Goal: Task Accomplishment & Management: Manage account settings

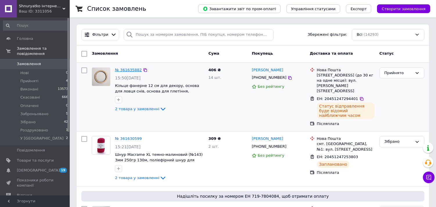
click at [134, 68] on link "№ 361635882" at bounding box center [128, 70] width 27 height 4
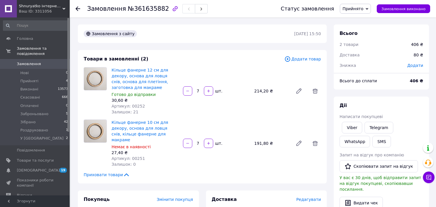
click at [370, 9] on span "Прийнято" at bounding box center [355, 9] width 31 height 10
click at [362, 56] on li "Зібрано" at bounding box center [364, 55] width 49 height 9
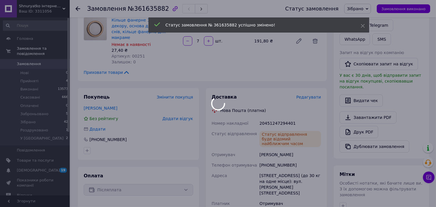
scroll to position [129, 0]
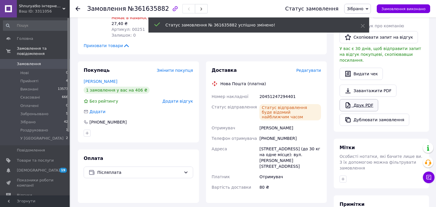
click at [361, 102] on link "Друк PDF" at bounding box center [359, 105] width 39 height 12
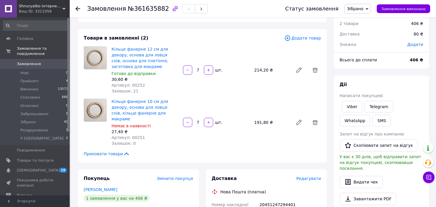
scroll to position [0, 0]
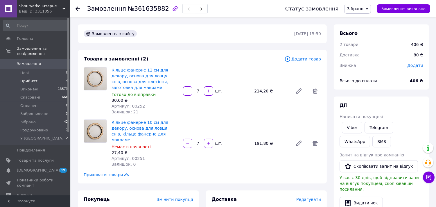
click at [21, 78] on span "Прийняті" at bounding box center [29, 80] width 18 height 5
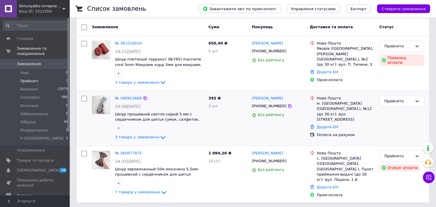
scroll to position [48, 0]
click at [123, 43] on link "№ 361510010" at bounding box center [128, 43] width 27 height 4
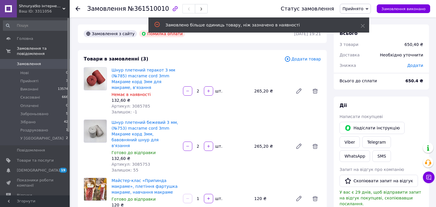
click at [368, 8] on icon at bounding box center [367, 9] width 3 height 3
click at [359, 47] on li "Заброньовано" at bounding box center [364, 46] width 49 height 9
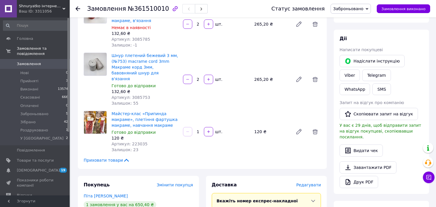
scroll to position [65, 0]
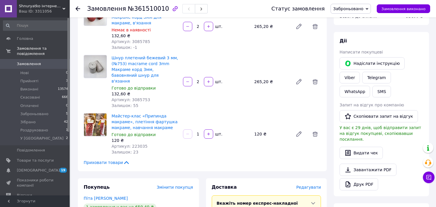
click at [397, 35] on div "Дії Написати покупцеві   Надіслати інструкцію Viber Telegram WhatsApp SMS Запит…" at bounding box center [381, 114] width 95 height 164
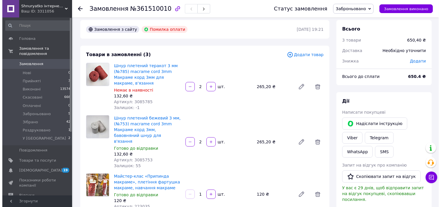
scroll to position [0, 0]
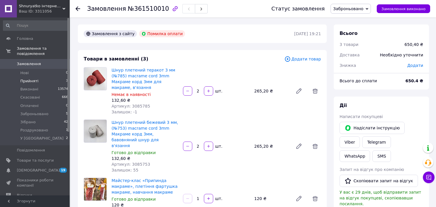
click at [41, 77] on li "Прийняті 3" at bounding box center [35, 81] width 71 height 8
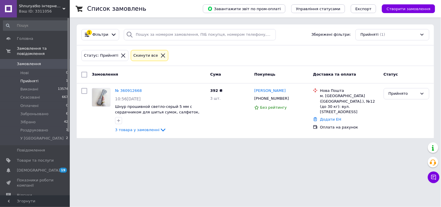
click at [30, 78] on span "Прийняті" at bounding box center [29, 80] width 18 height 5
click at [411, 9] on span "Створити замовлення" at bounding box center [409, 9] width 44 height 4
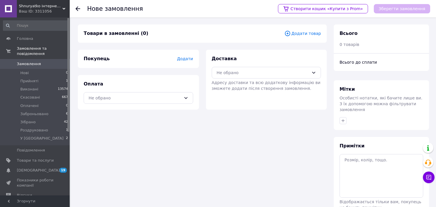
click at [291, 33] on icon at bounding box center [288, 33] width 6 height 6
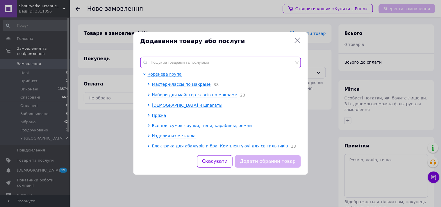
click at [280, 65] on input "text" at bounding box center [220, 63] width 160 height 12
click at [166, 108] on span "Шнуры и шпагаты" at bounding box center [187, 105] width 71 height 5
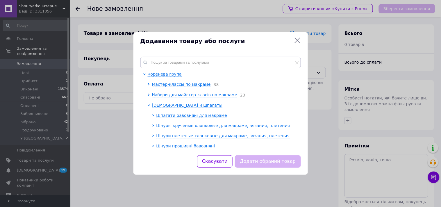
click at [190, 125] on span "Шнуры крученые хлопковые для макраме, вязания, плетения" at bounding box center [223, 125] width 134 height 5
click at [182, 137] on span "Шнур кручений 3 мм 63м" at bounding box center [188, 135] width 54 height 5
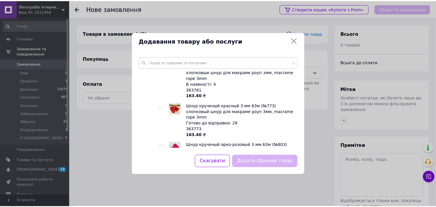
scroll to position [291, 0]
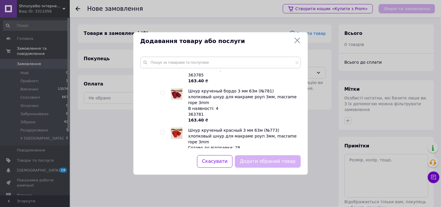
click at [163, 130] on input "checkbox" at bounding box center [163, 132] width 4 height 4
checkbox input "true"
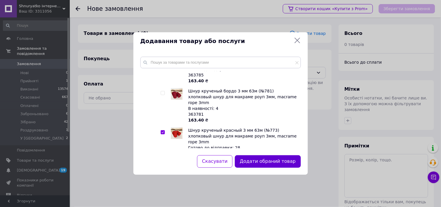
click at [271, 160] on button "Додати обраний товар" at bounding box center [268, 161] width 66 height 12
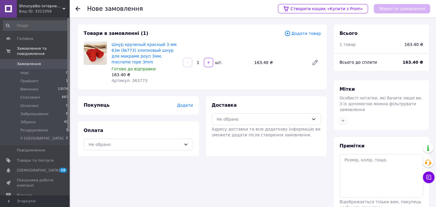
drag, startPoint x: 201, startPoint y: 61, endPoint x: 198, endPoint y: 61, distance: 3.5
click at [198, 61] on input "1" at bounding box center [198, 62] width 9 height 4
type input "8"
click at [183, 103] on span "Додати" at bounding box center [185, 105] width 16 height 5
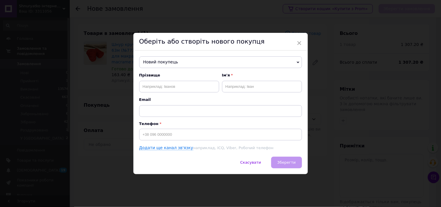
click at [181, 60] on span "Новий покупець" at bounding box center [220, 62] width 163 height 12
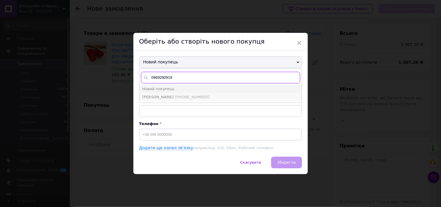
type input "0969290919"
click at [180, 93] on li "Лариса Заведія +380969290919" at bounding box center [220, 97] width 162 height 8
type input "Лариса Заведія"
type input "+380969290919"
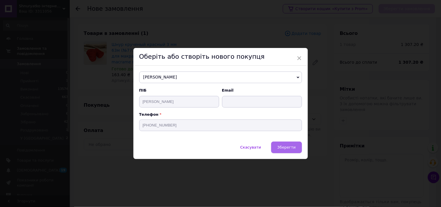
click at [286, 146] on span "Зберегти" at bounding box center [286, 147] width 18 height 4
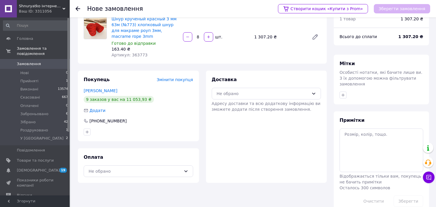
scroll to position [33, 0]
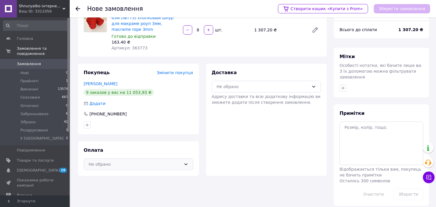
click at [187, 164] on icon at bounding box center [186, 164] width 5 height 5
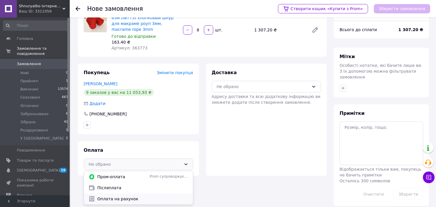
click at [149, 200] on span "Оплата на рахунок" at bounding box center [142, 199] width 91 height 6
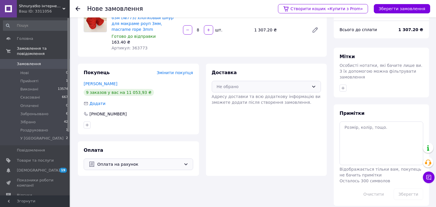
click at [316, 87] on div "Не обрано" at bounding box center [267, 87] width 110 height 12
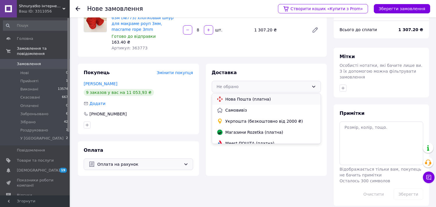
click at [253, 99] on span "Нова Пошта (платна)" at bounding box center [271, 99] width 91 height 6
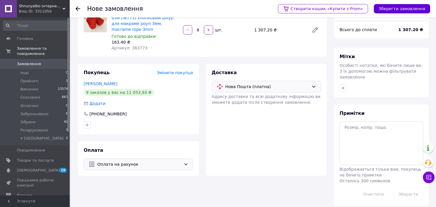
click at [407, 7] on button "Зберегти замовлення" at bounding box center [402, 8] width 56 height 9
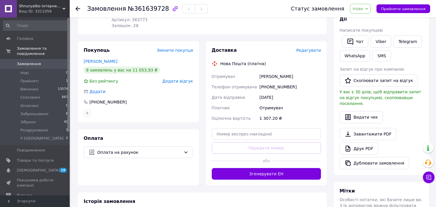
scroll to position [32, 0]
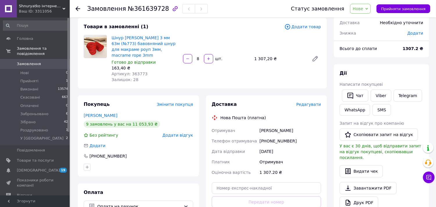
click at [371, 7] on span "Нове" at bounding box center [360, 9] width 21 height 10
click at [370, 22] on li "Прийнято" at bounding box center [374, 20] width 49 height 9
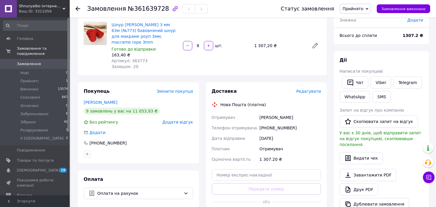
scroll to position [97, 0]
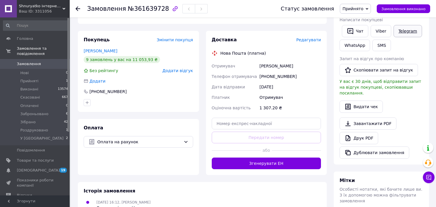
click at [411, 32] on link "Telegram" at bounding box center [408, 31] width 28 height 12
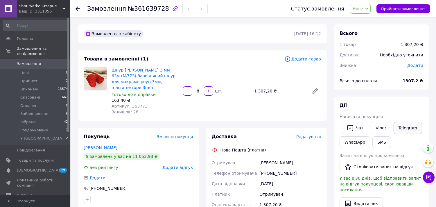
click at [403, 127] on link "Telegram" at bounding box center [408, 128] width 28 height 12
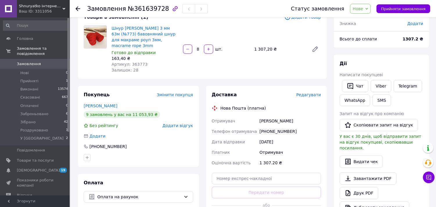
scroll to position [65, 0]
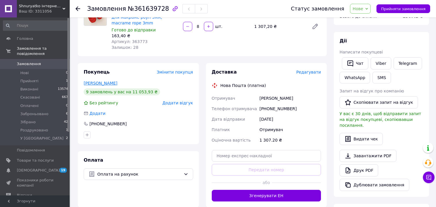
click at [96, 83] on link "[PERSON_NAME]" at bounding box center [101, 83] width 34 height 5
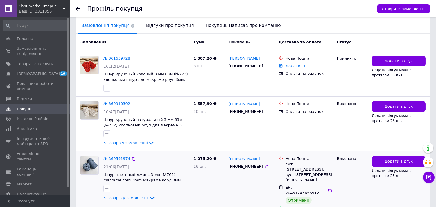
scroll to position [129, 0]
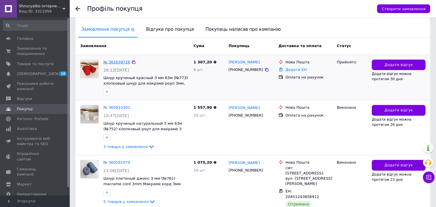
click at [116, 63] on link "№ 361639728" at bounding box center [116, 62] width 27 height 4
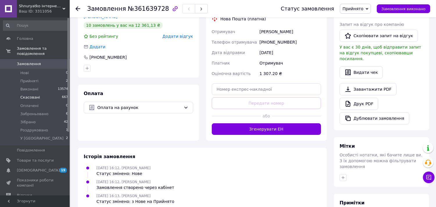
scroll to position [94, 0]
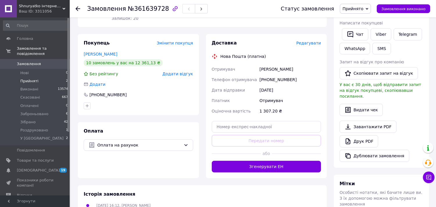
click at [28, 78] on span "Прийняті" at bounding box center [29, 80] width 18 height 5
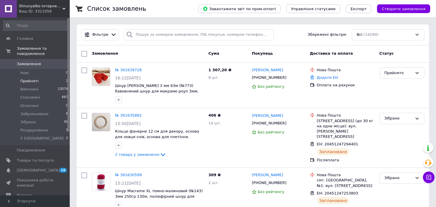
click at [29, 78] on span "Прийняті" at bounding box center [29, 80] width 18 height 5
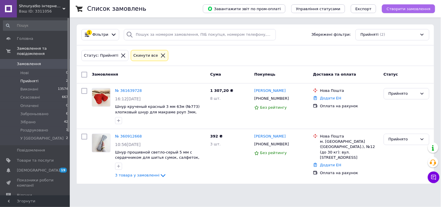
click at [419, 9] on span "Створити замовлення" at bounding box center [409, 9] width 44 height 4
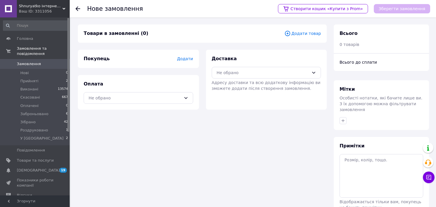
click at [302, 34] on span "Додати товар" at bounding box center [303, 33] width 37 height 6
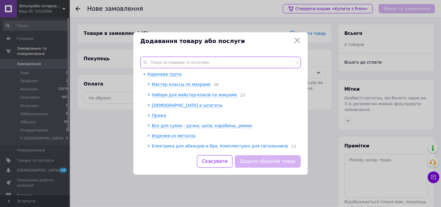
click at [265, 63] on input "text" at bounding box center [220, 63] width 160 height 12
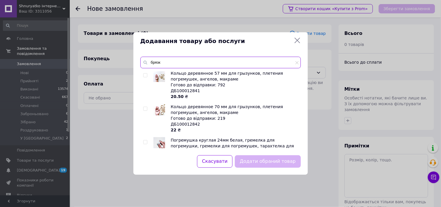
scroll to position [119, 0]
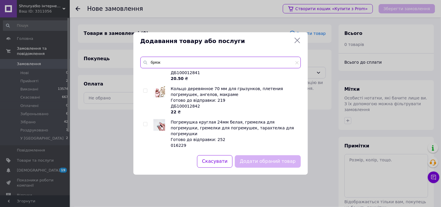
type input "брязк"
click at [145, 123] on input "checkbox" at bounding box center [145, 124] width 4 height 4
checkbox input "true"
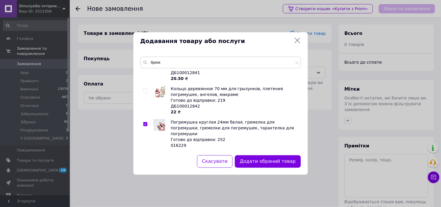
click at [146, 92] on input "checkbox" at bounding box center [145, 91] width 4 height 4
checkbox input "true"
click at [269, 161] on button "Додати обрані товари" at bounding box center [269, 161] width 64 height 12
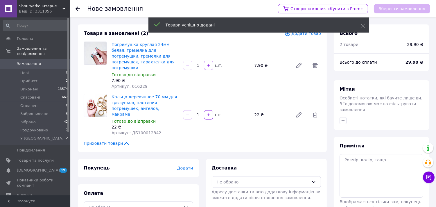
click at [196, 63] on input "1" at bounding box center [198, 65] width 9 height 4
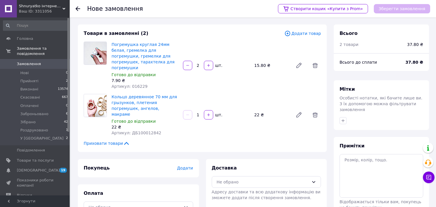
type input "2"
drag, startPoint x: 199, startPoint y: 106, endPoint x: 193, endPoint y: 106, distance: 6.1
click at [193, 112] on div "1" at bounding box center [198, 115] width 10 height 6
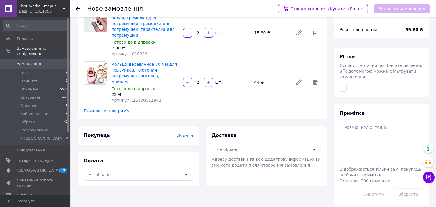
scroll to position [0, 0]
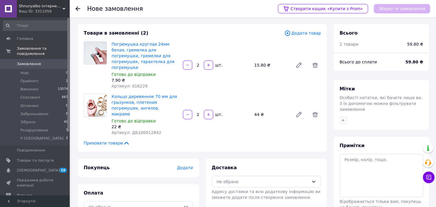
type input "2"
click at [187, 165] on span "Додати" at bounding box center [185, 167] width 16 height 5
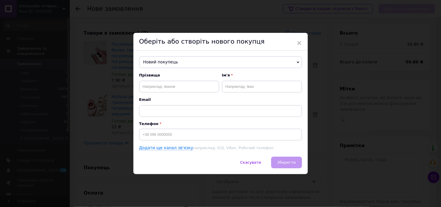
click at [241, 60] on span "Новий покупець" at bounding box center [220, 62] width 163 height 12
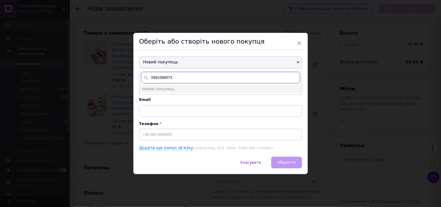
drag, startPoint x: 176, startPoint y: 78, endPoint x: 149, endPoint y: 77, distance: 26.2
click at [149, 77] on input "0991088073" at bounding box center [220, 78] width 159 height 12
type input "0991088073"
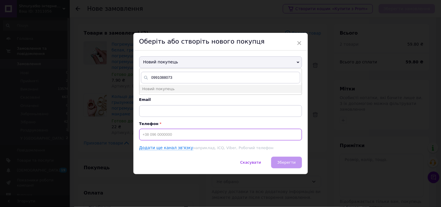
click at [173, 134] on input at bounding box center [220, 135] width 163 height 12
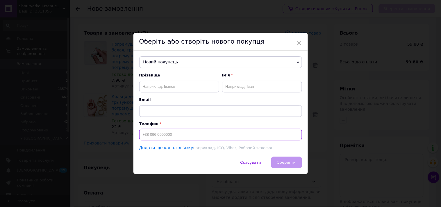
paste input "0991088073"
click at [142, 135] on input "0991088073" at bounding box center [220, 135] width 163 height 12
click at [144, 135] on input "=380991088073" at bounding box center [220, 135] width 163 height 12
type input "[PHONE_NUMBER]"
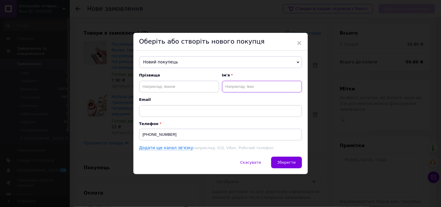
click at [235, 87] on input "text" at bounding box center [262, 87] width 80 height 12
type input "[PERSON_NAME]"
click at [290, 162] on span "Зберегти" at bounding box center [286, 162] width 18 height 4
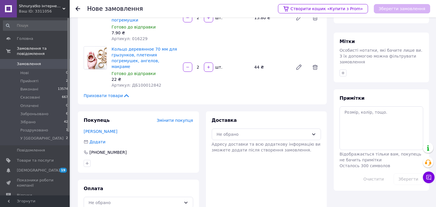
scroll to position [50, 0]
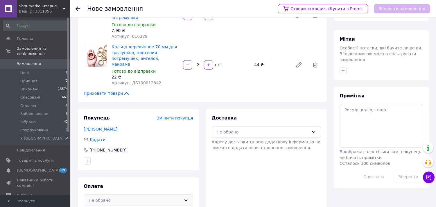
click at [184, 198] on icon at bounding box center [186, 200] width 5 height 5
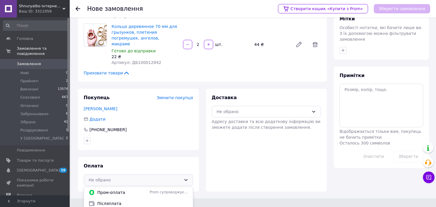
scroll to position [72, 0]
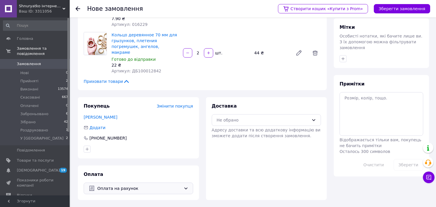
scroll to position [50, 0]
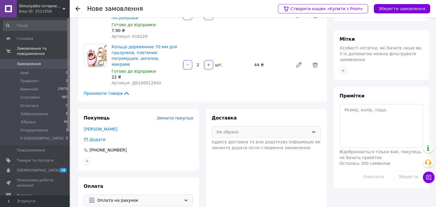
click at [313, 130] on icon at bounding box center [314, 132] width 5 height 5
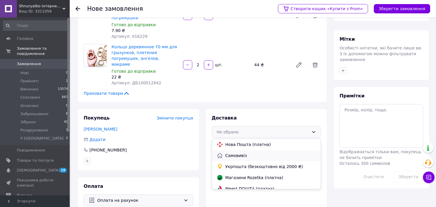
click at [230, 153] on span "Самовивіз" at bounding box center [271, 156] width 91 height 6
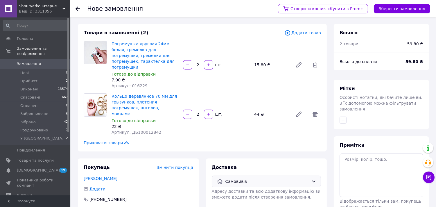
scroll to position [0, 0]
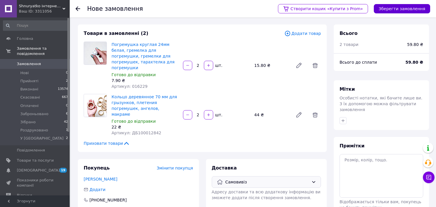
click at [398, 10] on button "Зберегти замовлення" at bounding box center [402, 8] width 56 height 9
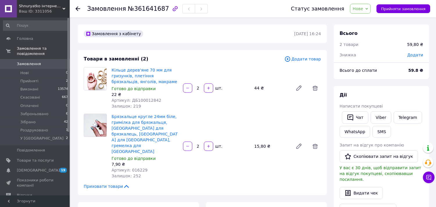
click at [368, 10] on icon at bounding box center [367, 9] width 3 height 3
click at [365, 21] on li "Прийнято" at bounding box center [374, 20] width 49 height 9
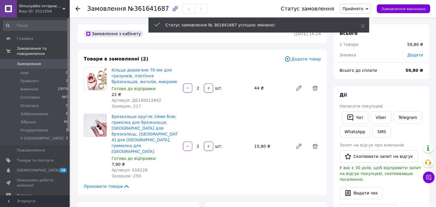
click at [368, 9] on icon at bounding box center [367, 9] width 3 height 3
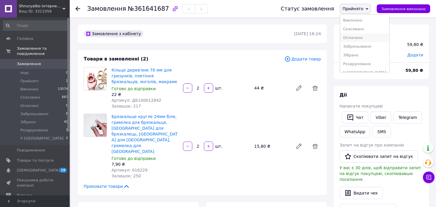
click at [364, 38] on li "Оплачено" at bounding box center [364, 37] width 49 height 9
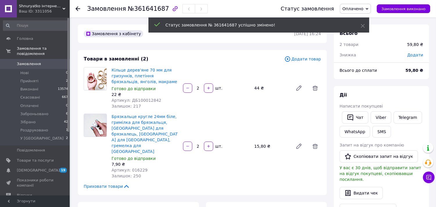
click at [368, 9] on icon at bounding box center [367, 9] width 3 height 3
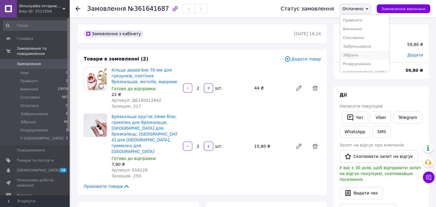
click at [363, 57] on li "Зібрано" at bounding box center [364, 55] width 49 height 9
click at [368, 9] on icon at bounding box center [367, 9] width 3 height 2
click at [362, 29] on li "Виконано" at bounding box center [369, 29] width 49 height 9
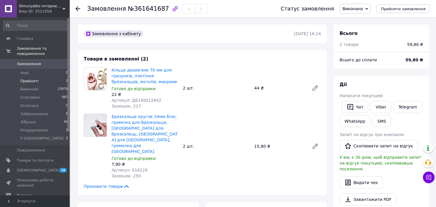
click at [32, 78] on span "Прийняті" at bounding box center [29, 80] width 18 height 5
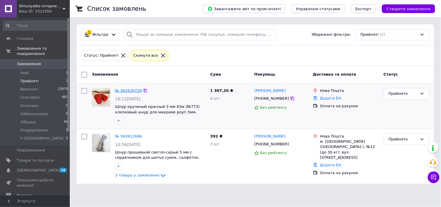
click at [137, 92] on link "№ 361639728" at bounding box center [128, 90] width 27 height 4
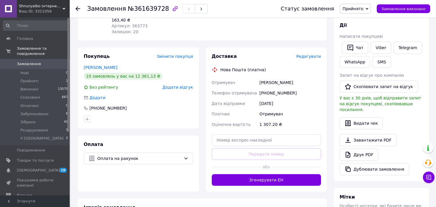
scroll to position [129, 0]
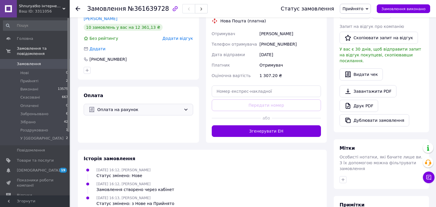
click at [185, 108] on icon at bounding box center [186, 109] width 5 height 5
click at [119, 143] on span "Післяплата" at bounding box center [142, 144] width 91 height 6
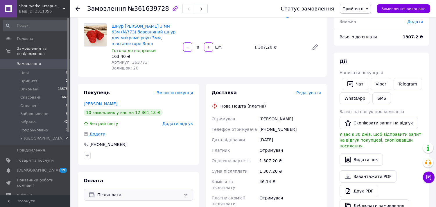
scroll to position [65, 0]
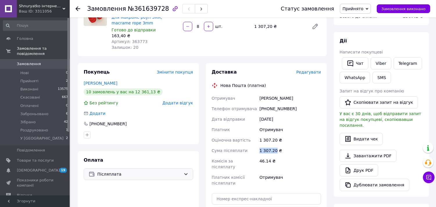
drag, startPoint x: 274, startPoint y: 150, endPoint x: 259, endPoint y: 150, distance: 15.4
click at [259, 150] on div "1 307.20 ₴" at bounding box center [290, 150] width 64 height 10
copy div "1 307.20"
drag, startPoint x: 283, startPoint y: 108, endPoint x: 259, endPoint y: 110, distance: 24.2
click at [259, 110] on div "+380969290919" at bounding box center [290, 108] width 64 height 10
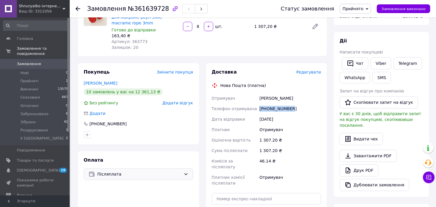
copy div "+380969290919"
drag, startPoint x: 291, startPoint y: 97, endPoint x: 257, endPoint y: 99, distance: 33.7
click at [257, 99] on div "Отримувач Лариса Заведія Телефон отримувача +380969290919 Дата відправки 12.09.…" at bounding box center [267, 140] width 112 height 95
copy div "Отримувач Лариса Заведія"
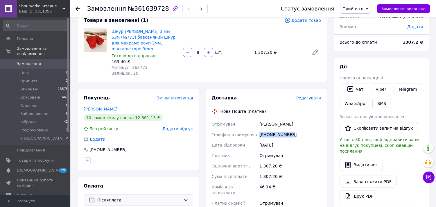
scroll to position [32, 0]
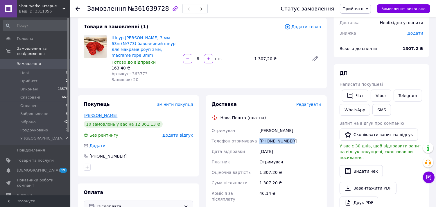
click at [105, 115] on link "Лариса Заведія" at bounding box center [101, 115] width 34 height 5
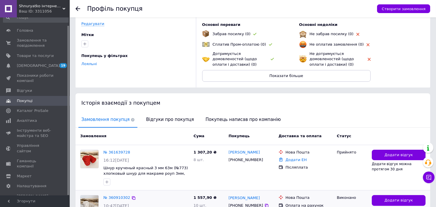
scroll to position [65, 0]
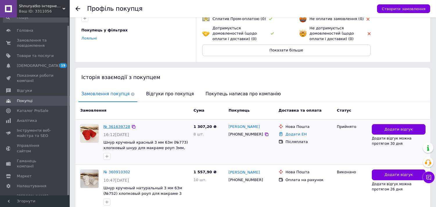
click at [118, 126] on link "№ 361639728" at bounding box center [116, 126] width 27 height 4
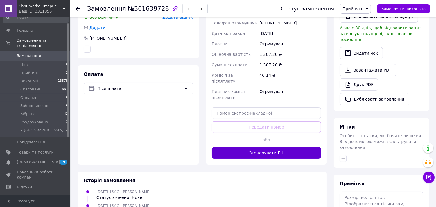
scroll to position [161, 0]
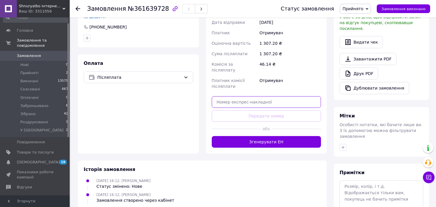
click at [271, 96] on input "text" at bounding box center [267, 102] width 110 height 12
paste input "20451247348892"
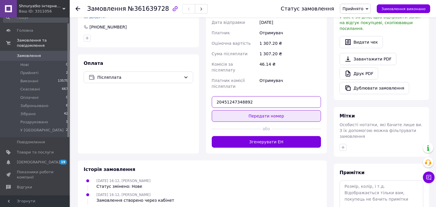
type input "20451247348892"
click at [267, 110] on button "Передати номер" at bounding box center [267, 116] width 110 height 12
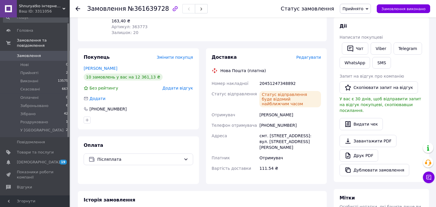
scroll to position [0, 0]
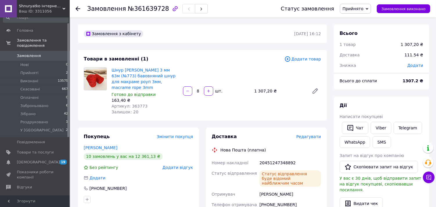
click at [371, 6] on span "Прийнято" at bounding box center [355, 9] width 31 height 10
click at [353, 56] on li "Зібрано" at bounding box center [364, 55] width 49 height 9
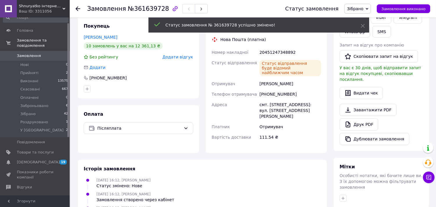
scroll to position [129, 0]
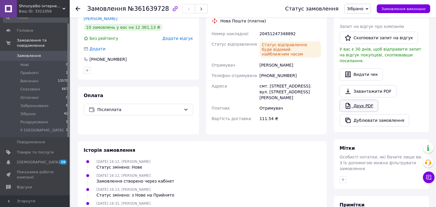
click at [366, 101] on link "Друк PDF" at bounding box center [359, 106] width 39 height 12
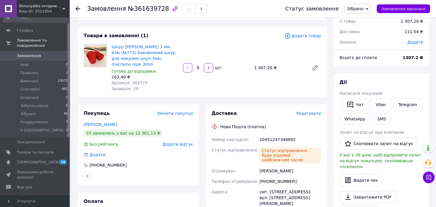
scroll to position [32, 0]
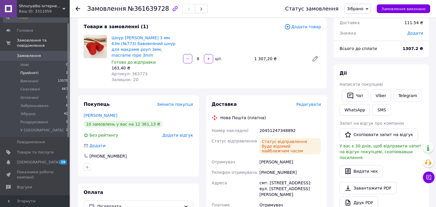
click at [24, 70] on span "Прийняті" at bounding box center [29, 72] width 18 height 5
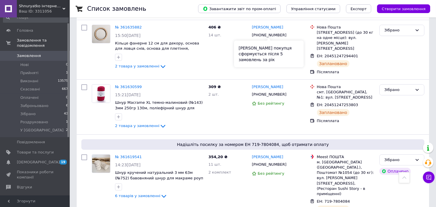
scroll to position [65, 0]
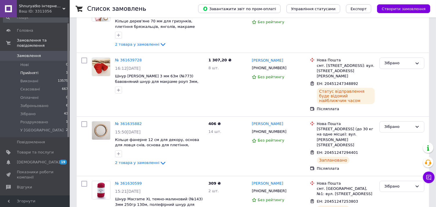
click at [24, 70] on span "Прийняті" at bounding box center [29, 72] width 18 height 5
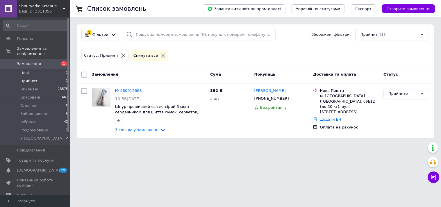
click at [22, 70] on span "Нові" at bounding box center [24, 72] width 8 height 5
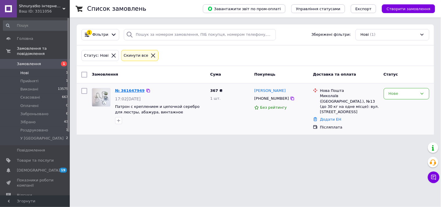
click at [135, 91] on link "№ 361647949" at bounding box center [130, 90] width 30 height 4
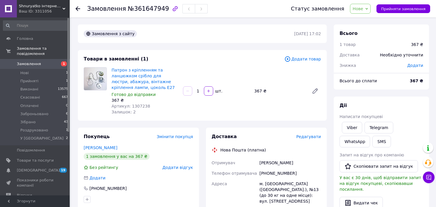
click at [368, 8] on icon at bounding box center [367, 9] width 3 height 3
click at [374, 19] on li "Прийнято" at bounding box center [374, 20] width 49 height 9
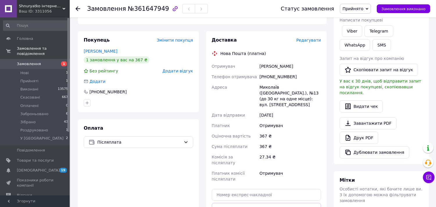
scroll to position [97, 0]
drag, startPoint x: 266, startPoint y: 141, endPoint x: 257, endPoint y: 140, distance: 9.0
click at [257, 140] on div "Отримувач Аветісян Ліанна Телефон отримувача +380963313587 Адреса Миколаїв (Мик…" at bounding box center [267, 122] width 112 height 123
copy div "Сума післяплати 367"
drag, startPoint x: 295, startPoint y: 73, endPoint x: 259, endPoint y: 74, distance: 36.0
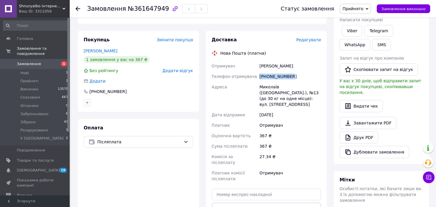
click at [259, 74] on div "[PHONE_NUMBER]" at bounding box center [290, 76] width 64 height 10
copy div "[PHONE_NUMBER]"
drag, startPoint x: 283, startPoint y: 65, endPoint x: 256, endPoint y: 65, distance: 26.4
click at [257, 65] on div "Отримувач Аветісян Ліанна Телефон отримувача +380963313587 Адреса Миколаїв (Мик…" at bounding box center [267, 122] width 112 height 123
copy div "Отримувач Аветісян Ліанна"
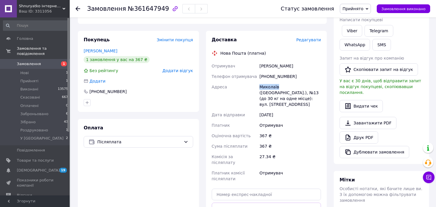
drag, startPoint x: 277, startPoint y: 87, endPoint x: 258, endPoint y: 89, distance: 19.3
click at [258, 89] on div "Миколаїв (Миколаївська обл.), №13 (до 30 кг на одне місце): вул. Лазурна, 17" at bounding box center [290, 96] width 64 height 28
copy div "Миколаїв"
click at [259, 189] on input "text" at bounding box center [267, 195] width 110 height 12
paste input "20451247388855"
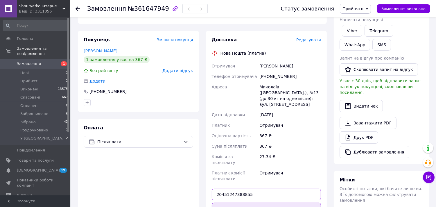
type input "20451247388855"
click at [254, 203] on button "Передати номер" at bounding box center [267, 209] width 110 height 12
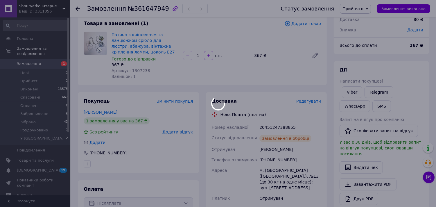
scroll to position [0, 0]
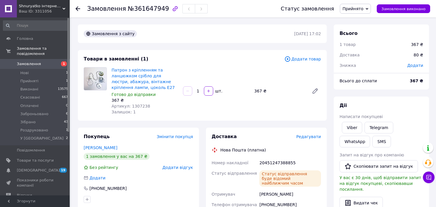
click at [368, 8] on icon at bounding box center [367, 9] width 3 height 3
click at [359, 55] on li "Зібрано" at bounding box center [364, 55] width 49 height 9
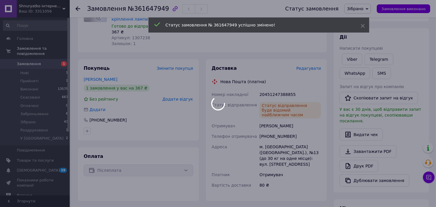
scroll to position [97, 0]
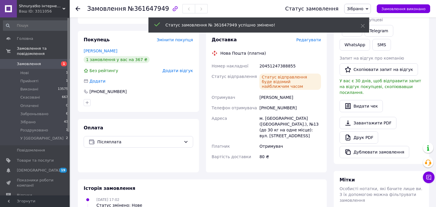
click at [363, 133] on link "Друк PDF" at bounding box center [359, 137] width 39 height 12
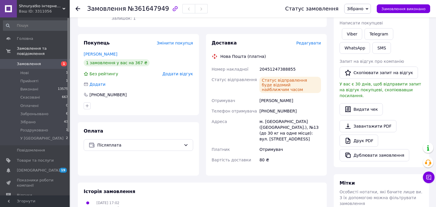
scroll to position [129, 0]
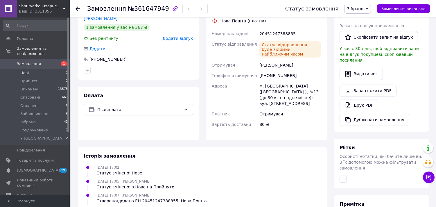
click at [26, 70] on span "Нові" at bounding box center [24, 72] width 8 height 5
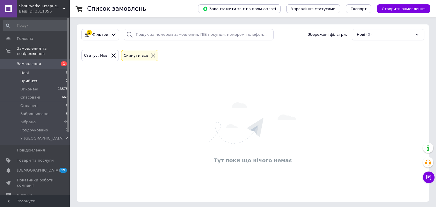
click at [26, 78] on span "Прийняті" at bounding box center [29, 80] width 18 height 5
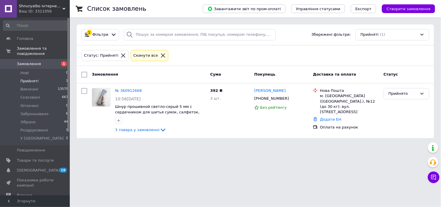
click at [33, 78] on span "Прийняті" at bounding box center [29, 80] width 18 height 5
click at [30, 78] on span "Прийняті" at bounding box center [29, 80] width 18 height 5
click at [28, 78] on span "Прийняті" at bounding box center [29, 80] width 18 height 5
click at [419, 8] on span "Створити замовлення" at bounding box center [409, 9] width 44 height 4
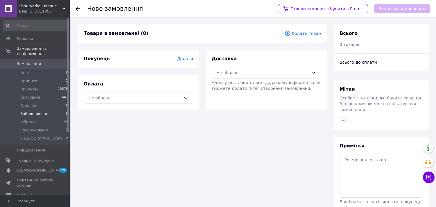
click at [29, 111] on span "Заброньовано" at bounding box center [34, 113] width 28 height 5
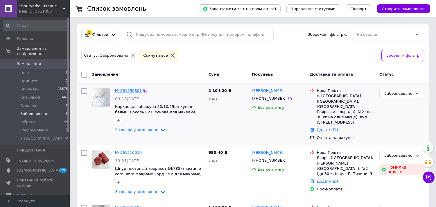
click at [133, 91] on link "№ 361559801" at bounding box center [128, 90] width 27 height 4
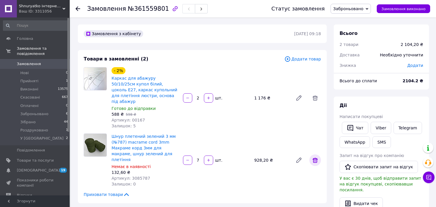
click at [315, 158] on icon at bounding box center [315, 160] width 5 height 5
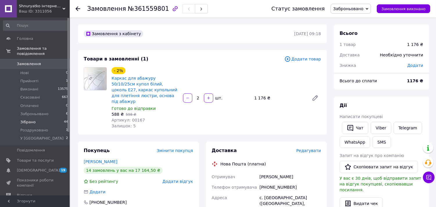
click at [30, 119] on span "Зібрано" at bounding box center [27, 121] width 15 height 5
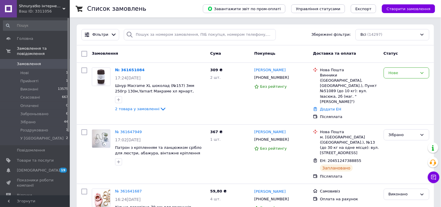
click at [50, 27] on input at bounding box center [36, 25] width 66 height 10
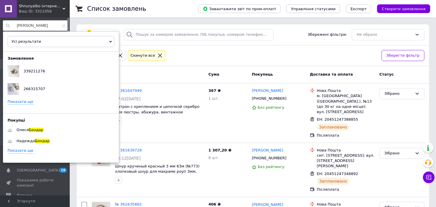
type input "[PERSON_NAME]"
click at [24, 148] on link "Показати ще" at bounding box center [21, 151] width 26 height 6
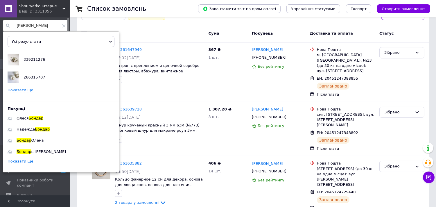
scroll to position [65, 0]
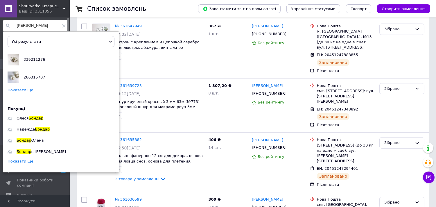
click at [26, 162] on link "Показати ще" at bounding box center [21, 162] width 26 height 6
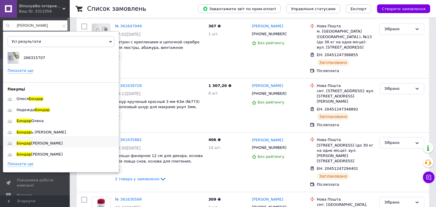
scroll to position [34, 0]
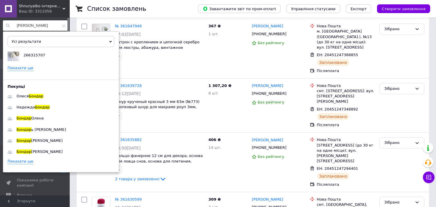
click at [24, 161] on link "Показати ще" at bounding box center [21, 162] width 26 height 6
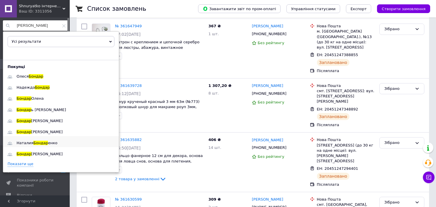
scroll to position [56, 0]
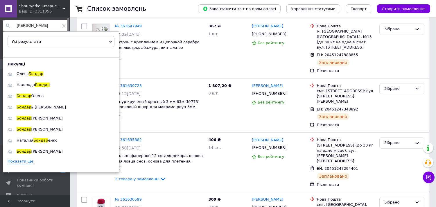
click at [25, 162] on link "Показати ще" at bounding box center [21, 162] width 26 height 6
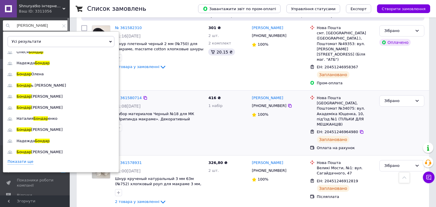
scroll to position [1051, 0]
click at [146, 92] on div "№ 361580714 11:08, 12.09.2025 Набор материалов Черный №18 для МК «Припинда макр…" at bounding box center [148, 122] width 117 height 60
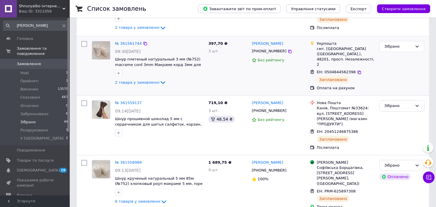
scroll to position [161, 0]
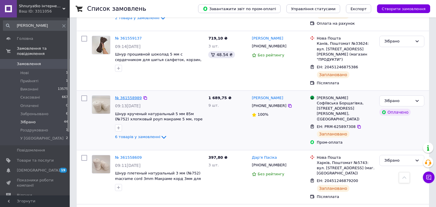
click at [134, 96] on link "№ 361558989" at bounding box center [128, 98] width 27 height 4
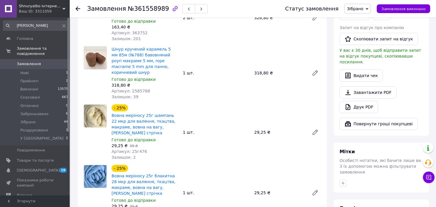
scroll to position [129, 0]
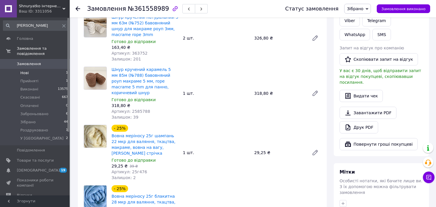
click at [59, 69] on li "Нові 1" at bounding box center [35, 73] width 71 height 8
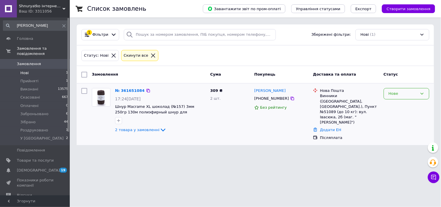
click at [406, 92] on div "Нове" at bounding box center [403, 94] width 29 height 6
click at [399, 105] on li "Прийнято" at bounding box center [406, 106] width 45 height 11
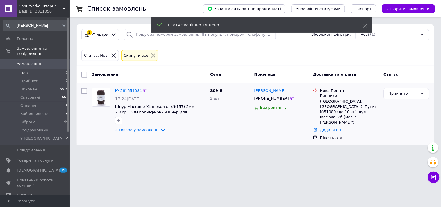
click at [124, 91] on link "№ 361651084" at bounding box center [128, 90] width 27 height 4
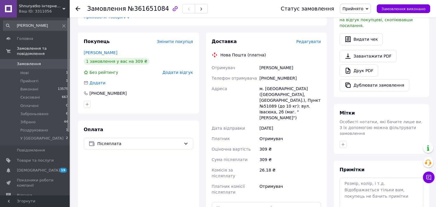
scroll to position [161, 0]
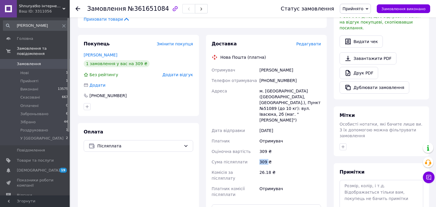
drag, startPoint x: 267, startPoint y: 143, endPoint x: 259, endPoint y: 144, distance: 8.8
click at [259, 157] on div "309 ₴" at bounding box center [290, 162] width 64 height 10
copy div "309"
drag, startPoint x: 292, startPoint y: 75, endPoint x: 258, endPoint y: 74, distance: 34.3
click at [258, 74] on div "Отримувач Кривенко Марія Телефон отримувача +380966140439 Адреса м. Винники (Ль…" at bounding box center [267, 132] width 112 height 135
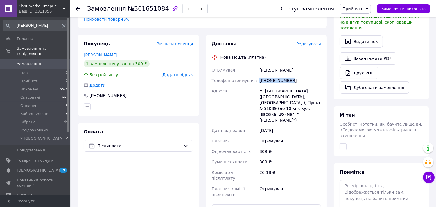
copy div "Телефон отримувача +380966140439"
drag, startPoint x: 296, startPoint y: 63, endPoint x: 256, endPoint y: 65, distance: 40.1
click at [256, 65] on div "Отримувач Кривенко Марія Телефон отримувача +380966140439 Адреса м. Винники (Ль…" at bounding box center [267, 132] width 112 height 135
copy div "Отримувач Кривенко Марія"
drag, startPoint x: 281, startPoint y: 85, endPoint x: 264, endPoint y: 86, distance: 16.9
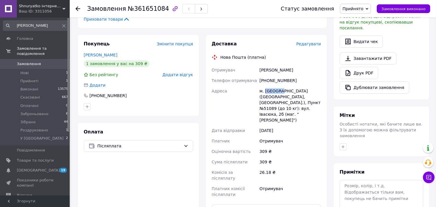
click at [264, 86] on div "м. [GEOGRAPHIC_DATA] ([GEOGRAPHIC_DATA], [GEOGRAPHIC_DATA].), Пункт №51089 (до …" at bounding box center [290, 106] width 64 height 40
copy div "Винники"
drag, startPoint x: 314, startPoint y: 91, endPoint x: 303, endPoint y: 92, distance: 10.5
click at [303, 92] on div "м. [GEOGRAPHIC_DATA] ([GEOGRAPHIC_DATA], [GEOGRAPHIC_DATA].), Пункт №51089 (до …" at bounding box center [290, 106] width 64 height 40
copy div "№51089"
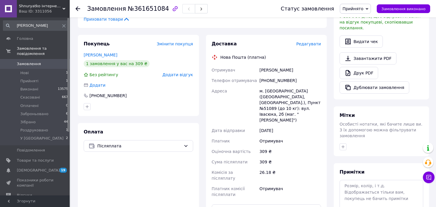
drag, startPoint x: 295, startPoint y: 115, endPoint x: 280, endPoint y: 101, distance: 21.2
click at [294, 125] on div "[DATE]" at bounding box center [290, 130] width 64 height 10
drag, startPoint x: 282, startPoint y: 85, endPoint x: 261, endPoint y: 85, distance: 21.2
click at [261, 86] on div "м. [GEOGRAPHIC_DATA] ([GEOGRAPHIC_DATA], [GEOGRAPHIC_DATA].), Пункт №51089 (до …" at bounding box center [290, 106] width 64 height 40
copy div "м. Винники"
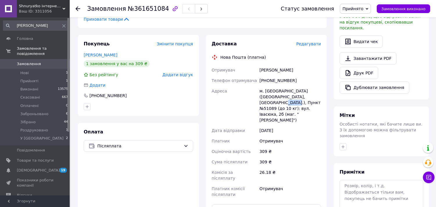
drag, startPoint x: 316, startPoint y: 90, endPoint x: 304, endPoint y: 93, distance: 12.8
click at [304, 93] on div "Доставка Редагувати Нова Пошта (платна) Отримувач Кривенко Марія Телефон отриму…" at bounding box center [266, 148] width 121 height 227
copy div "№51089"
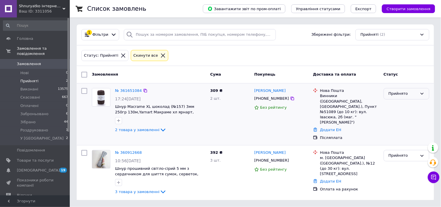
click at [423, 94] on icon at bounding box center [422, 93] width 5 height 5
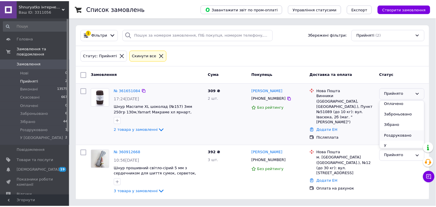
scroll to position [26, 0]
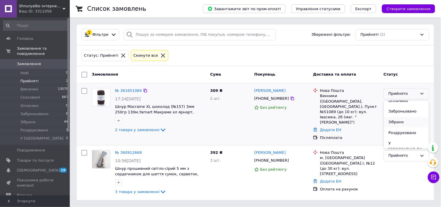
click at [398, 122] on li "Зібрано" at bounding box center [406, 122] width 45 height 11
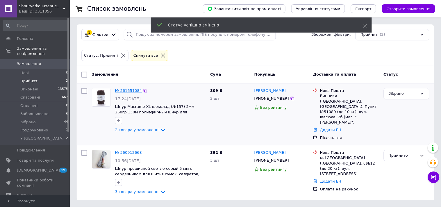
click at [132, 90] on link "№ 361651084" at bounding box center [128, 90] width 27 height 4
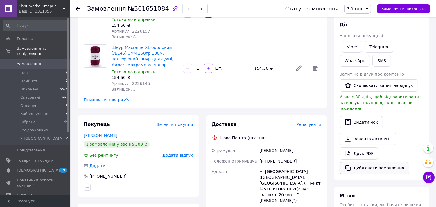
scroll to position [97, 0]
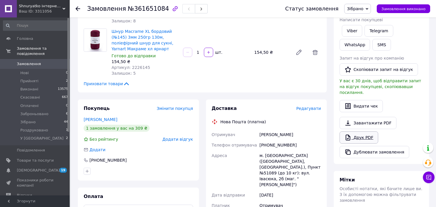
click at [360, 133] on link "Друк PDF" at bounding box center [359, 137] width 39 height 12
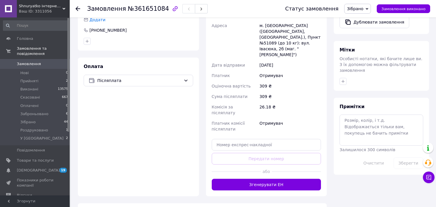
scroll to position [255, 0]
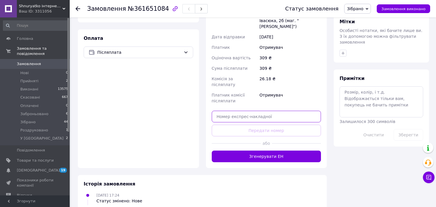
click at [267, 111] on input "text" at bounding box center [267, 117] width 110 height 12
click at [260, 111] on input "text" at bounding box center [267, 117] width 110 height 12
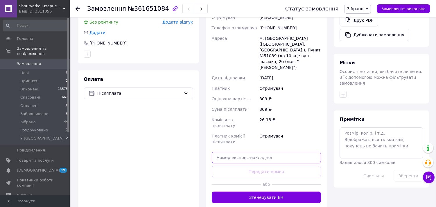
scroll to position [190, 0]
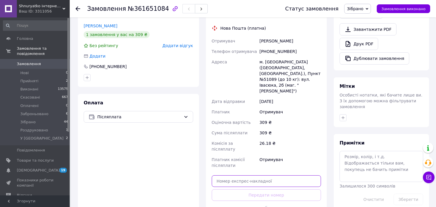
paste input "20451247417090"
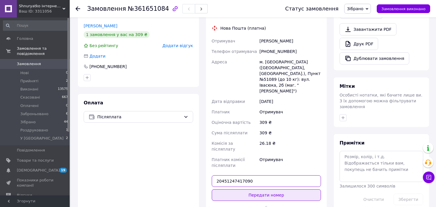
type input "20451247417090"
click at [256, 189] on button "Передати номер" at bounding box center [267, 195] width 110 height 12
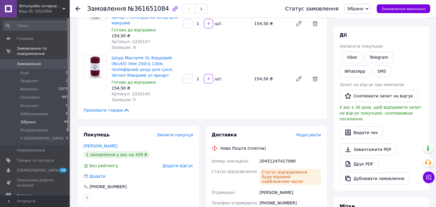
scroll to position [0, 0]
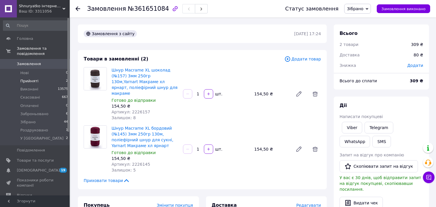
click at [30, 78] on span "Прийняті" at bounding box center [29, 80] width 18 height 5
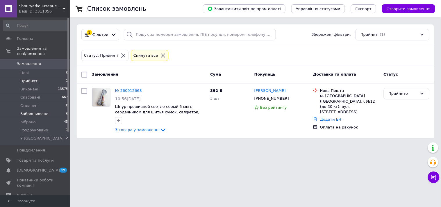
click at [32, 111] on span "Заброньовано" at bounding box center [34, 113] width 28 height 5
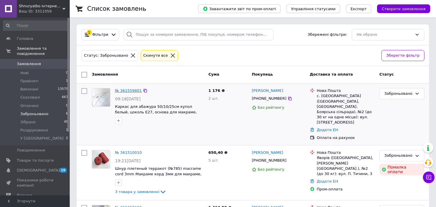
click at [130, 91] on link "№ 361559801" at bounding box center [128, 90] width 27 height 4
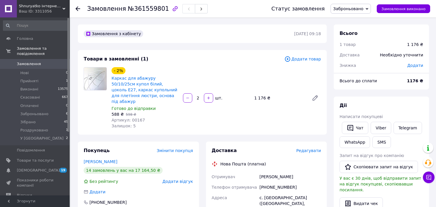
click at [371, 9] on span "Заброньовано" at bounding box center [351, 9] width 40 height 10
click at [350, 22] on li "Прийнято" at bounding box center [355, 20] width 49 height 9
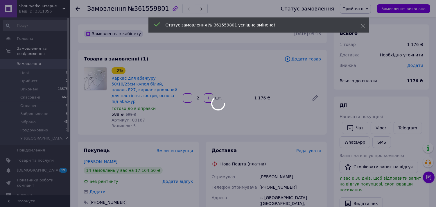
click at [373, 8] on div at bounding box center [218, 103] width 436 height 207
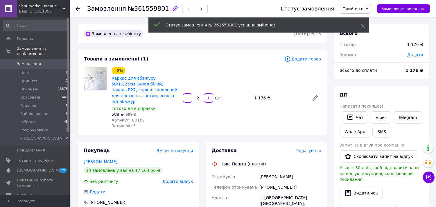
click at [368, 8] on icon at bounding box center [367, 9] width 3 height 3
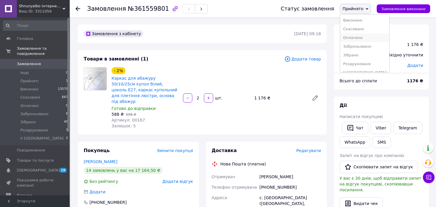
click at [360, 37] on li "Оплачено" at bounding box center [364, 37] width 49 height 9
click at [368, 8] on icon at bounding box center [367, 9] width 3 height 3
click at [362, 54] on li "Зібрано" at bounding box center [364, 55] width 49 height 9
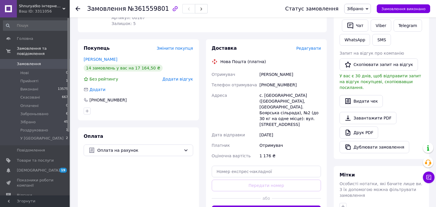
scroll to position [129, 0]
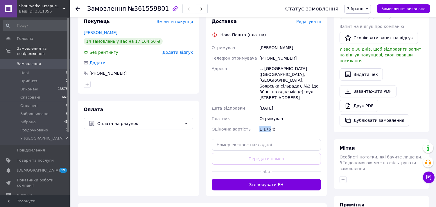
drag, startPoint x: 270, startPoint y: 111, endPoint x: 258, endPoint y: 112, distance: 11.6
click at [258, 124] on div "1 176 ₴" at bounding box center [290, 129] width 64 height 10
copy div "1 176"
drag, startPoint x: 294, startPoint y: 51, endPoint x: 260, endPoint y: 51, distance: 34.3
click at [260, 53] on div "[PHONE_NUMBER]" at bounding box center [290, 58] width 64 height 10
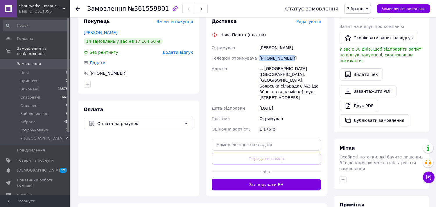
copy div "[PHONE_NUMBER]"
drag, startPoint x: 298, startPoint y: 38, endPoint x: 259, endPoint y: 38, distance: 39.2
click at [260, 42] on div "[PERSON_NAME]" at bounding box center [290, 47] width 64 height 10
copy div "[PERSON_NAME]"
drag, startPoint x: 281, startPoint y: 62, endPoint x: 264, endPoint y: 63, distance: 16.6
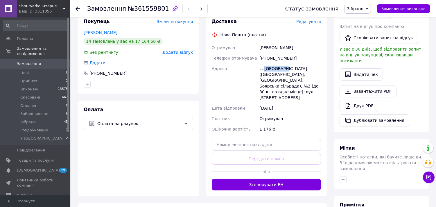
click at [264, 63] on div "с. [GEOGRAPHIC_DATA] ([GEOGRAPHIC_DATA], [GEOGRAPHIC_DATA]. Боярська сільрада),…" at bounding box center [290, 83] width 64 height 40
copy div "Тарасівка"
click at [259, 139] on input "text" at bounding box center [267, 145] width 110 height 12
paste input "20451247425628"
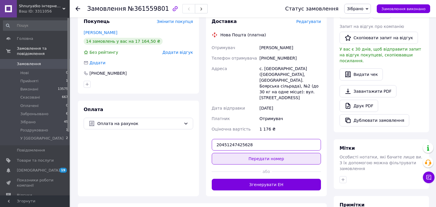
type input "20451247425628"
click at [268, 153] on button "Передати номер" at bounding box center [267, 159] width 110 height 12
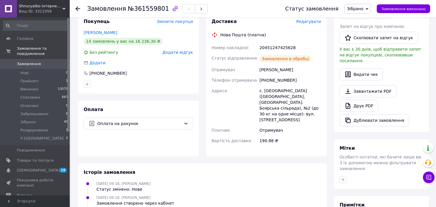
scroll to position [3, 0]
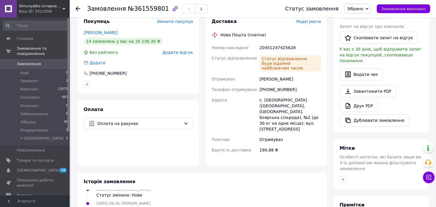
click at [370, 9] on span "Зібрано" at bounding box center [357, 9] width 27 height 10
click at [361, 102] on link "Друк PDF" at bounding box center [359, 106] width 39 height 12
